Goal: Book appointment/travel/reservation

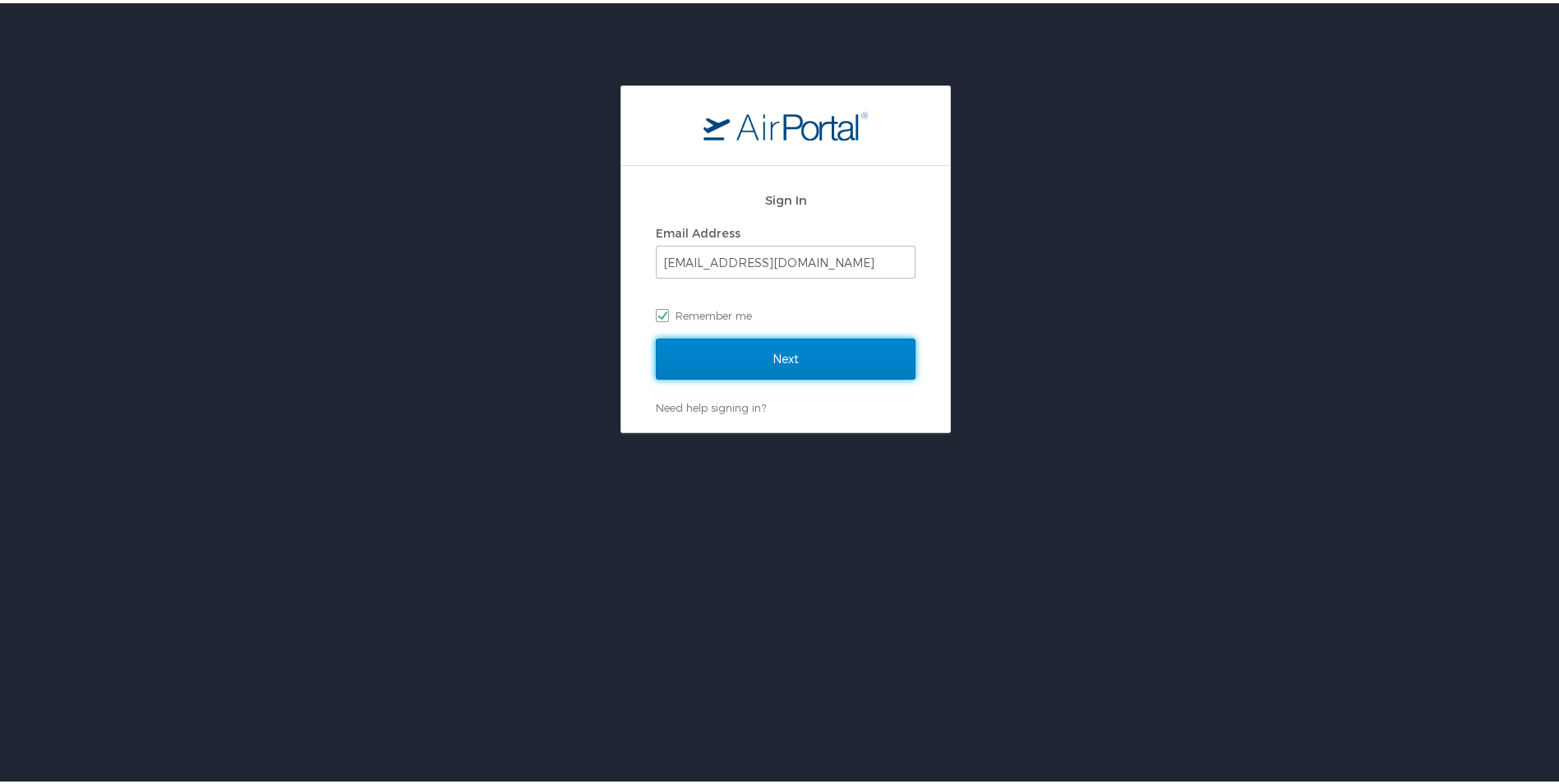
click at [781, 352] on input "Next" at bounding box center [786, 356] width 260 height 41
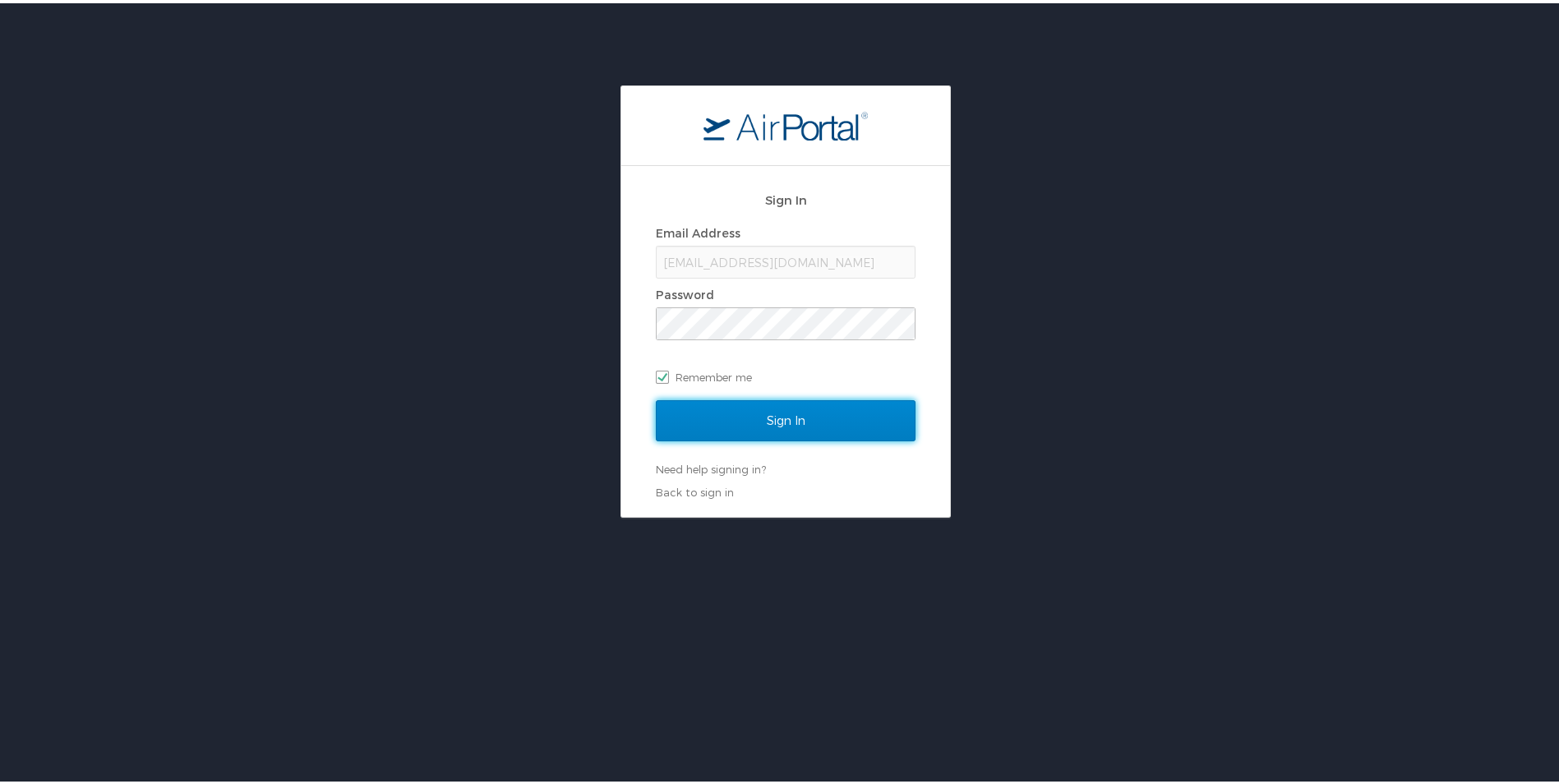
click at [794, 424] on input "Sign In" at bounding box center [786, 418] width 260 height 41
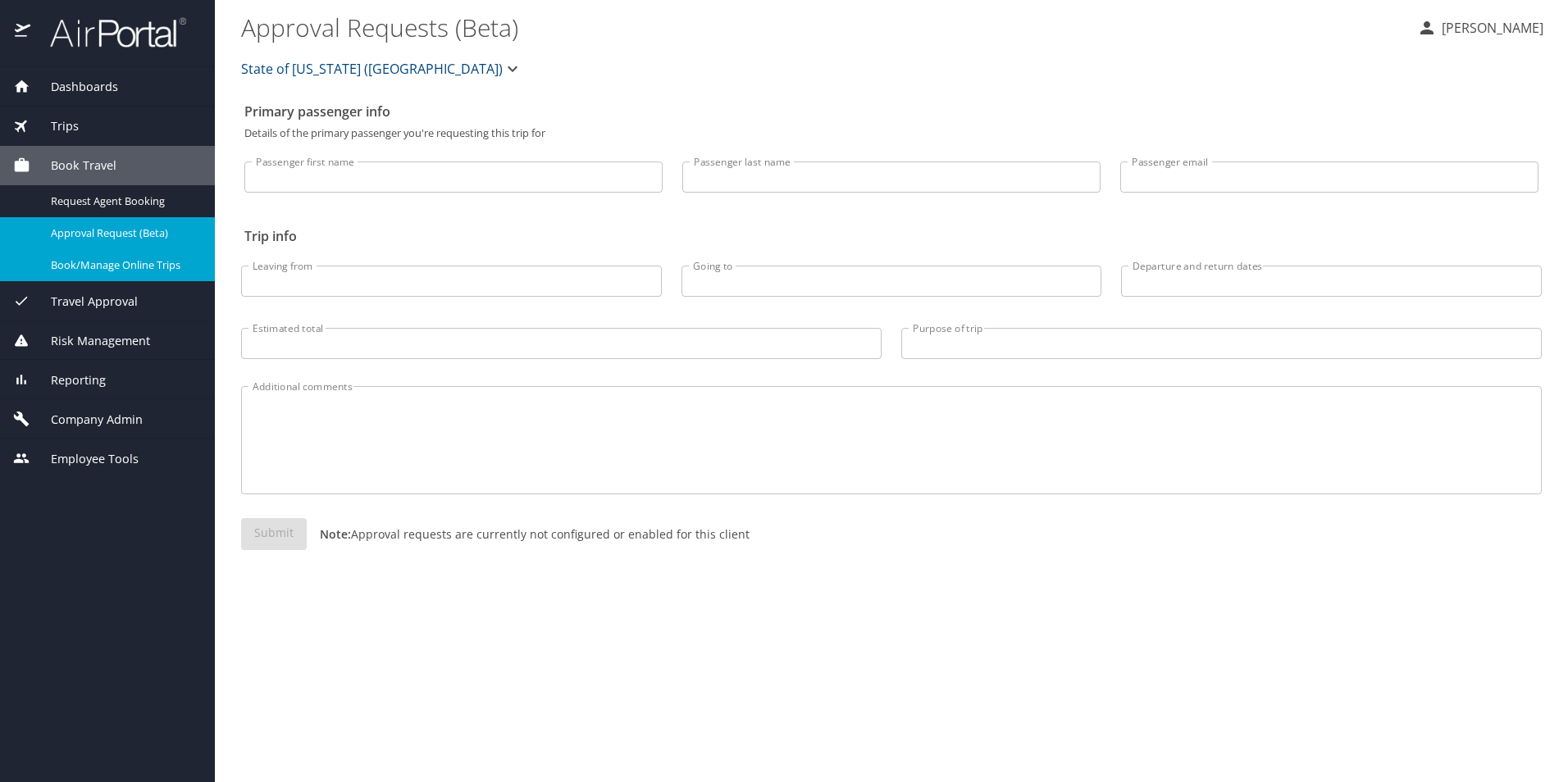
click at [74, 262] on span "Book/Manage Online Trips" at bounding box center [123, 265] width 144 height 16
